Goal: Transaction & Acquisition: Book appointment/travel/reservation

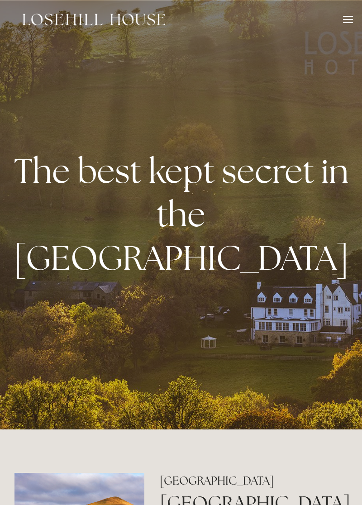
click at [344, 20] on div at bounding box center [348, 21] width 10 height 10
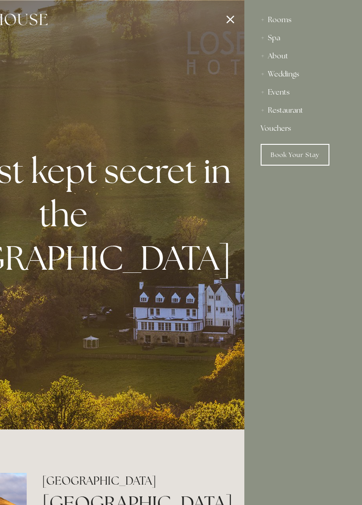
click at [300, 156] on link "Book Your Stay" at bounding box center [295, 155] width 69 height 22
click at [297, 162] on link "Book Your Stay" at bounding box center [295, 155] width 69 height 22
click at [301, 157] on link "Book Your Stay" at bounding box center [295, 155] width 69 height 22
